Goal: Transaction & Acquisition: Purchase product/service

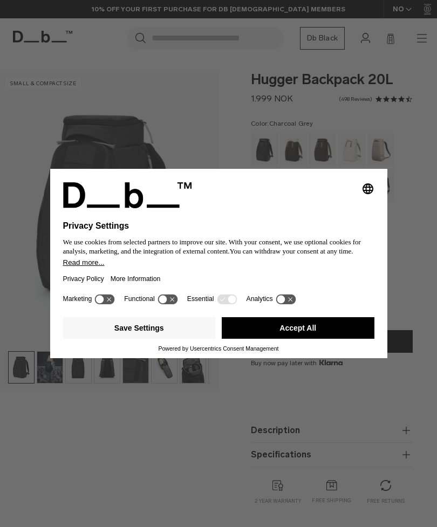
click at [335, 331] on button "Accept All" at bounding box center [298, 328] width 153 height 22
